Goal: Information Seeking & Learning: Learn about a topic

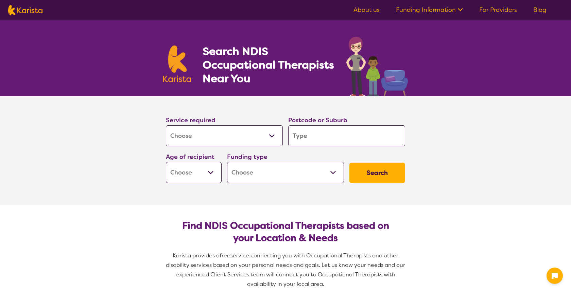
select select "[MEDICAL_DATA]"
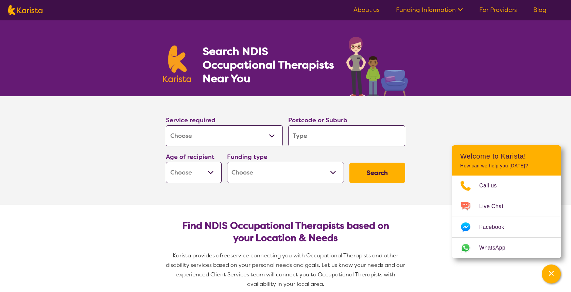
click at [317, 136] on input "search" at bounding box center [346, 135] width 117 height 21
click at [335, 143] on input "search" at bounding box center [346, 135] width 117 height 21
type input "4"
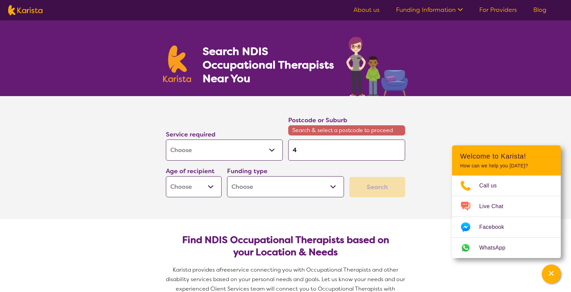
type input "45"
type input "455"
type input "4551"
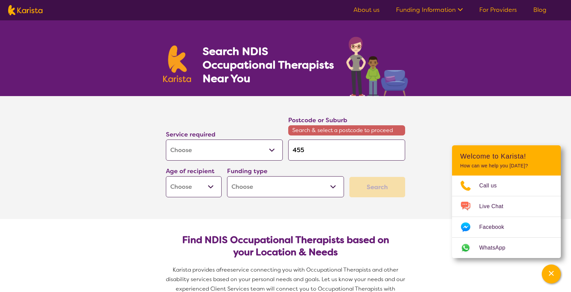
type input "4551"
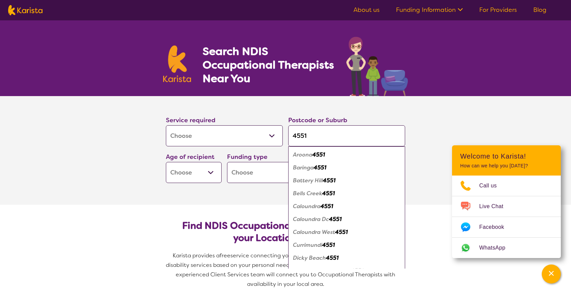
type input "4551"
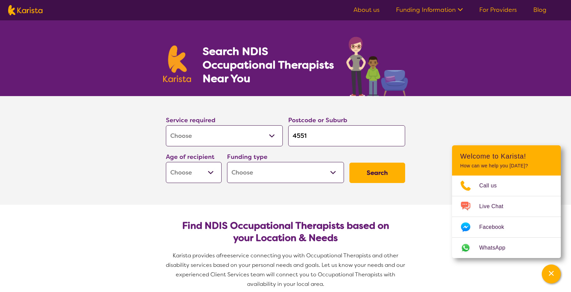
select select "EC"
select select "i-don-t-know"
click at [374, 174] on button "Search" at bounding box center [377, 173] width 56 height 20
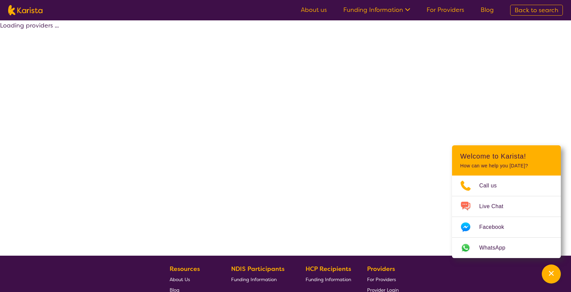
select select "[MEDICAL_DATA]"
select select "EC"
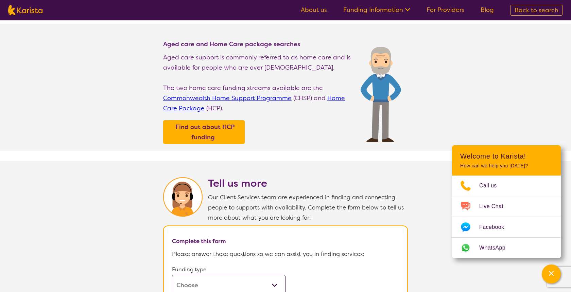
scroll to position [143, 0]
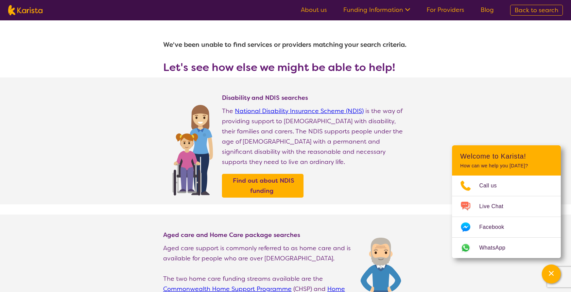
select select "[MEDICAL_DATA]"
select select "EC"
select select "i-don-t-know"
select select "[MEDICAL_DATA]"
select select "EC"
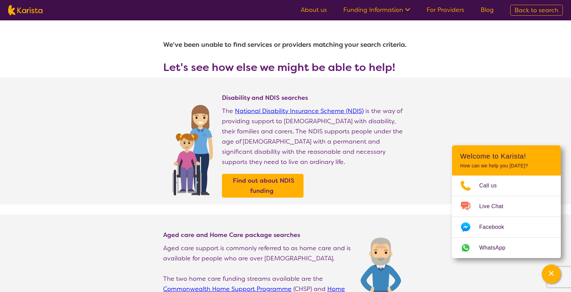
select select "i-don-t-know"
